Goal: Task Accomplishment & Management: Manage account settings

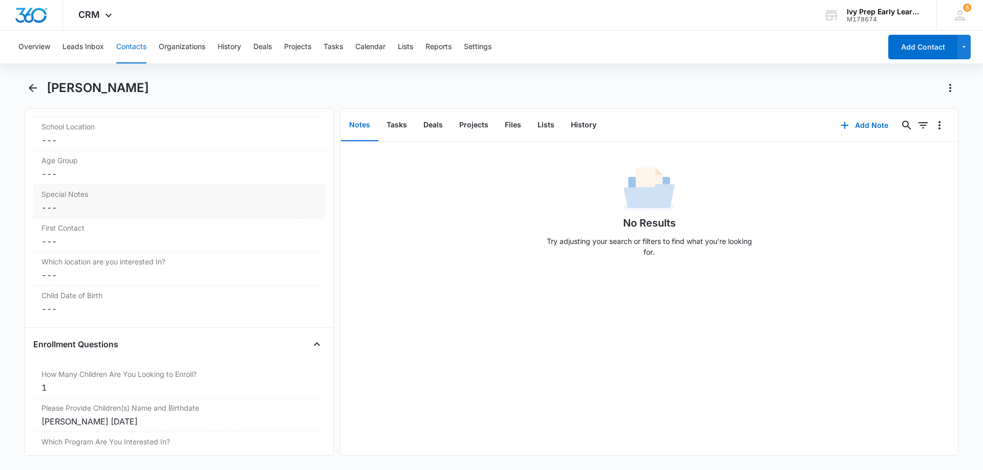
scroll to position [981, 0]
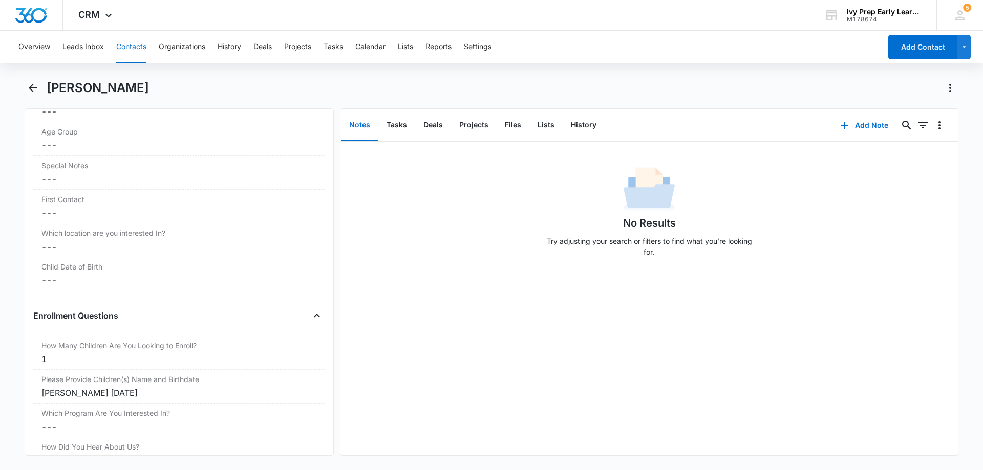
click at [23, 88] on main "[PERSON_NAME] Remove KM [PERSON_NAME] Contact Info Name Cancel Save Changes [PE…" at bounding box center [491, 274] width 983 height 388
click at [28, 83] on icon "Back" at bounding box center [33, 88] width 12 height 12
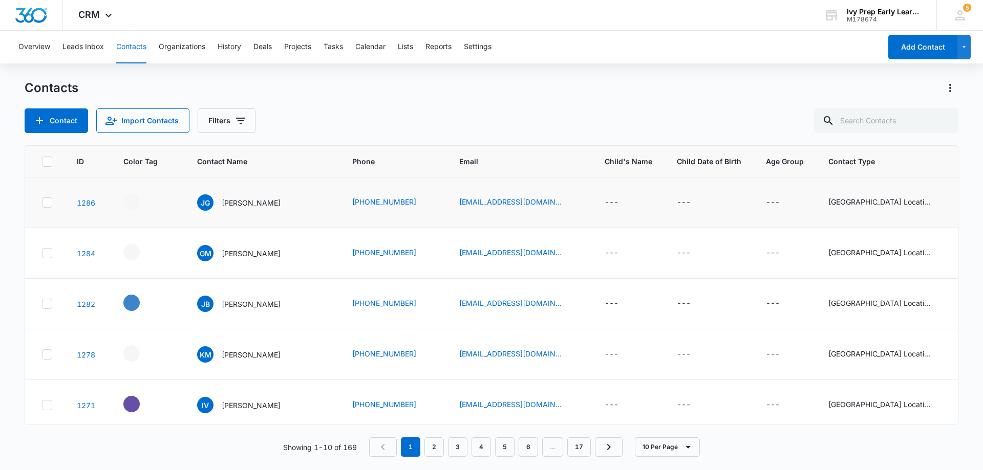
scroll to position [11, 0]
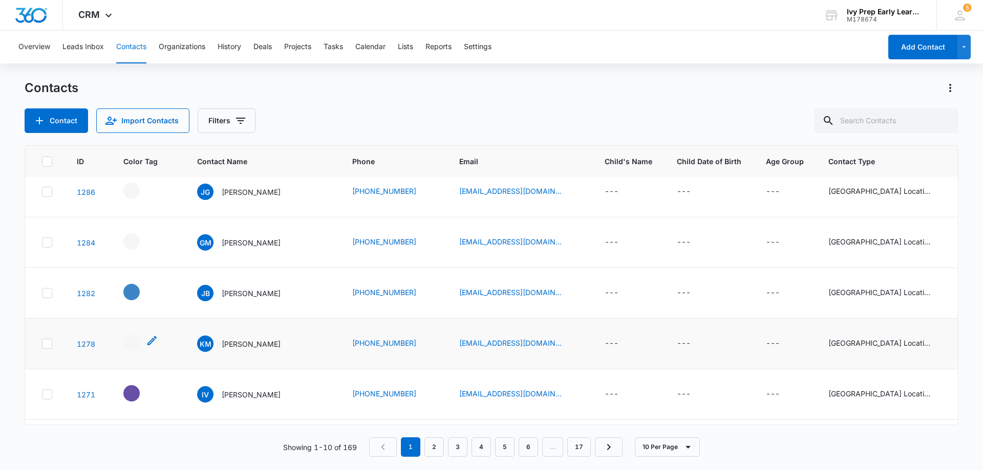
click at [140, 341] on div "- - Select to Edit Field" at bounding box center [140, 343] width 35 height 16
click at [129, 338] on div "- - Select to Edit Field" at bounding box center [131, 343] width 16 height 16
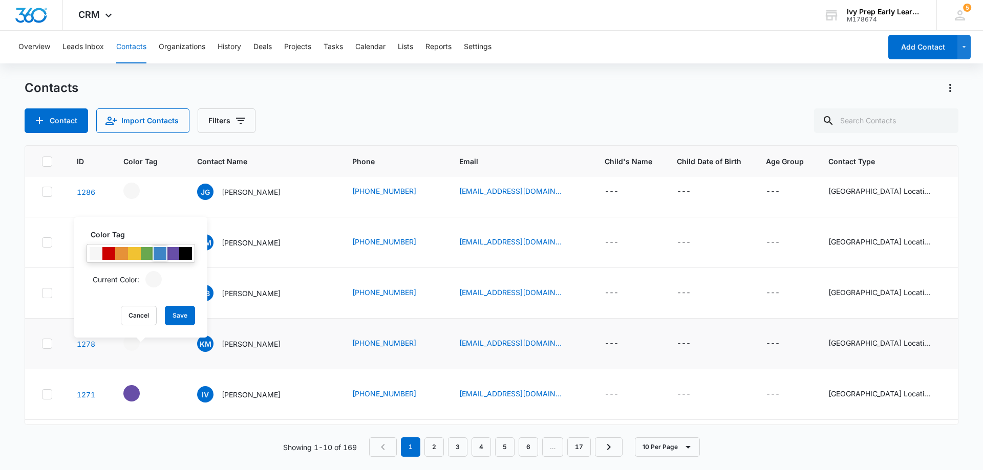
click at [161, 251] on div at bounding box center [160, 253] width 13 height 13
click at [182, 314] on button "Save" at bounding box center [180, 315] width 30 height 19
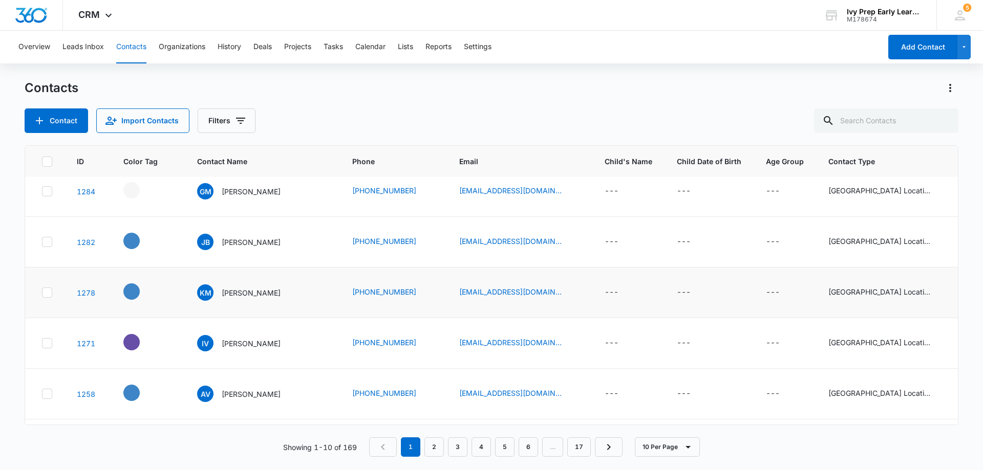
scroll to position [0, 0]
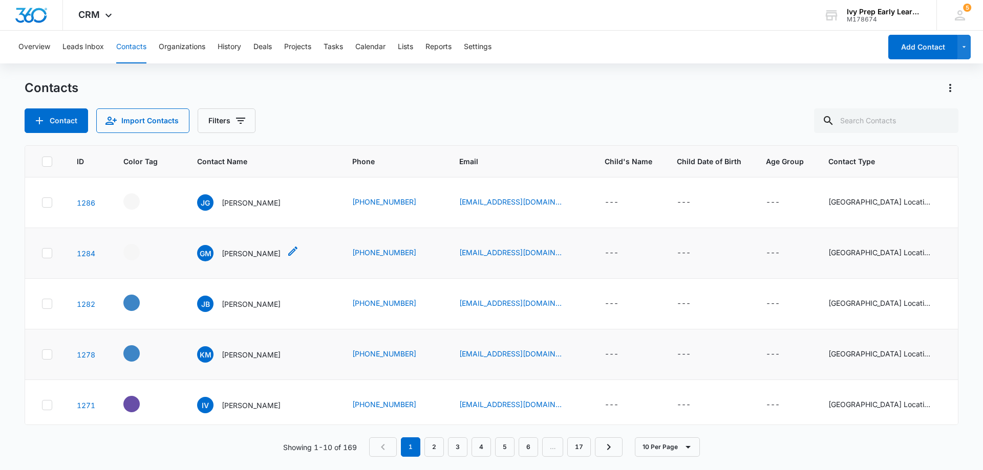
click at [253, 253] on p "[PERSON_NAME]" at bounding box center [251, 253] width 59 height 11
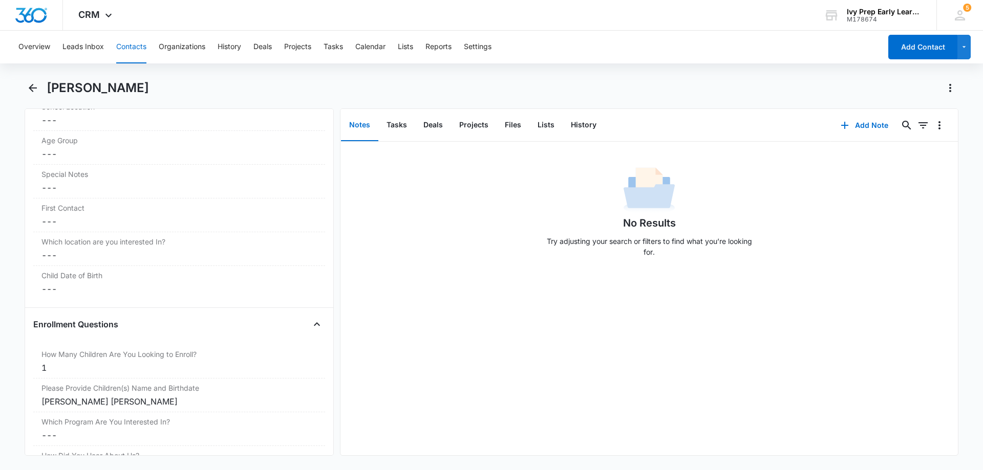
scroll to position [1023, 0]
